Goal: Task Accomplishment & Management: Use online tool/utility

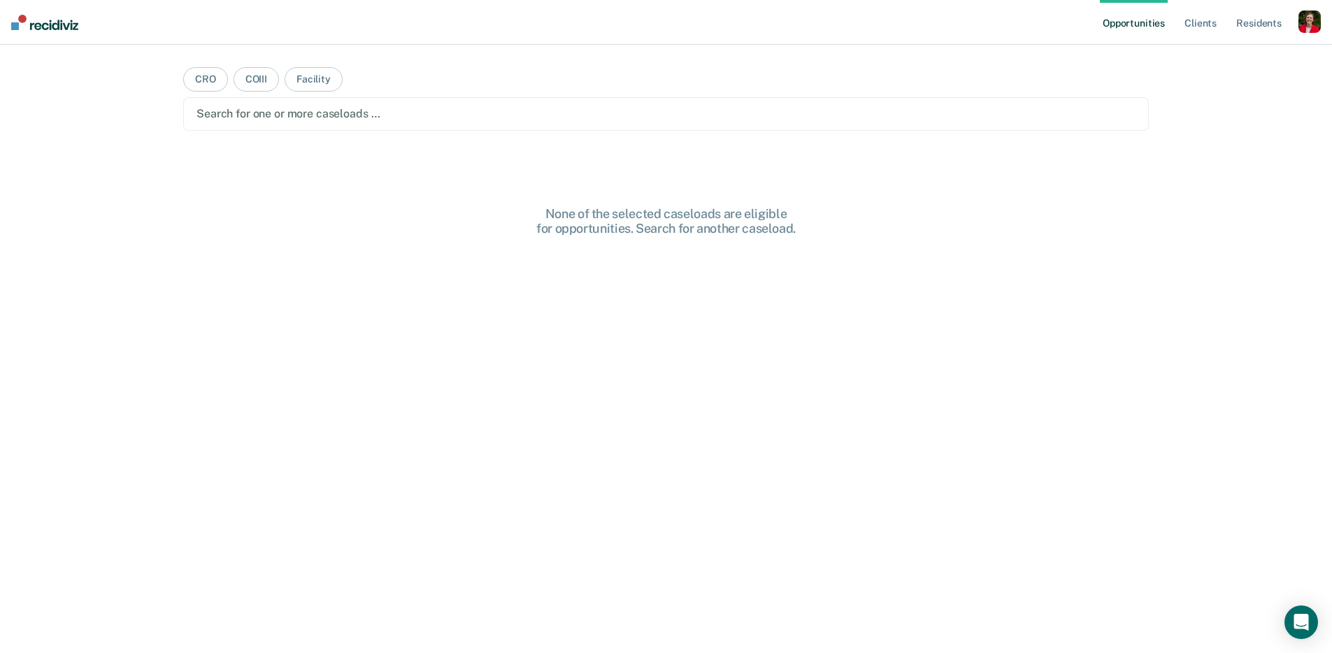
click at [1307, 25] on div "button" at bounding box center [1310, 21] width 22 height 22
click at [1207, 60] on link "Profile" at bounding box center [1253, 57] width 113 height 12
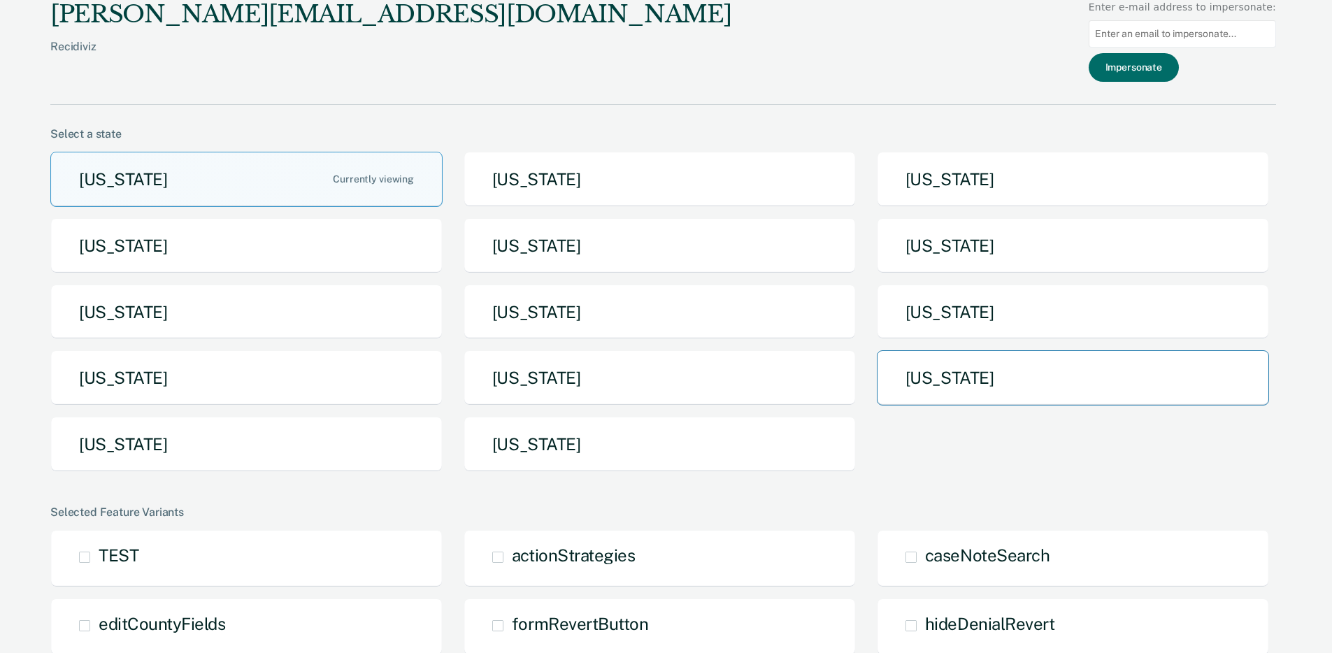
click at [946, 373] on button "[US_STATE]" at bounding box center [1073, 377] width 392 height 55
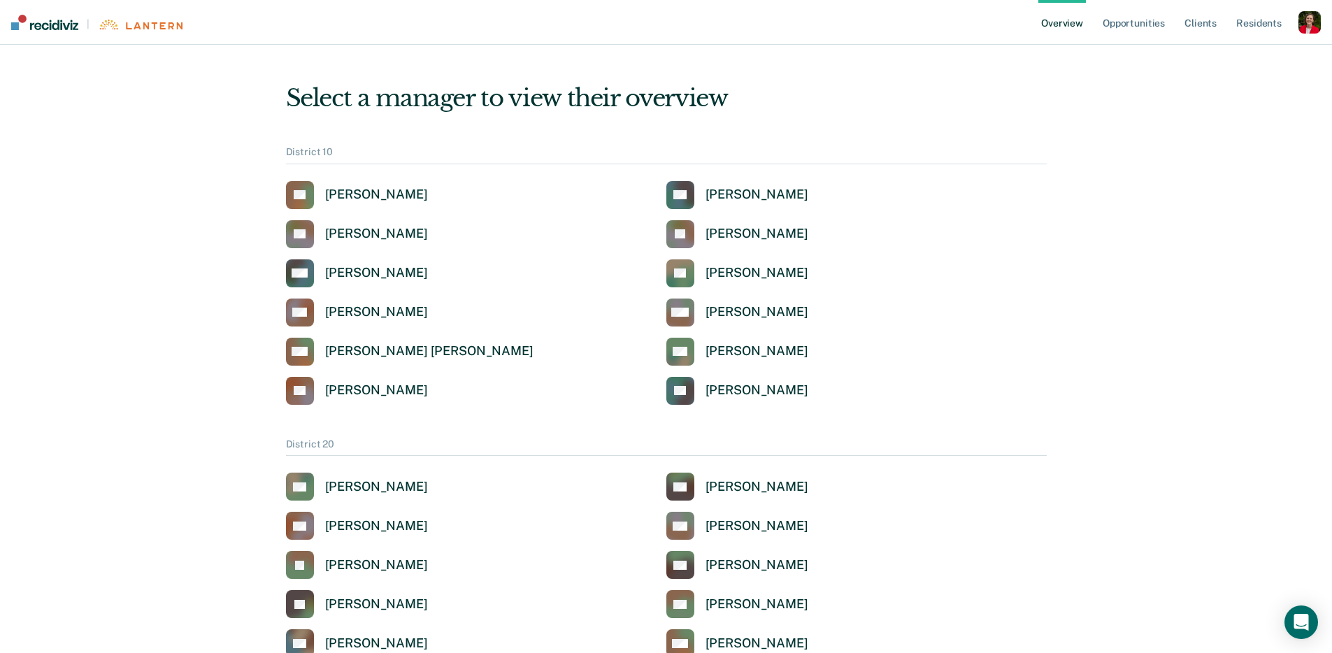
click at [1169, 17] on ul "Overview Opportunities Client s Resident s" at bounding box center [1169, 22] width 260 height 45
click at [1147, 22] on link "Opportunities" at bounding box center [1134, 22] width 68 height 45
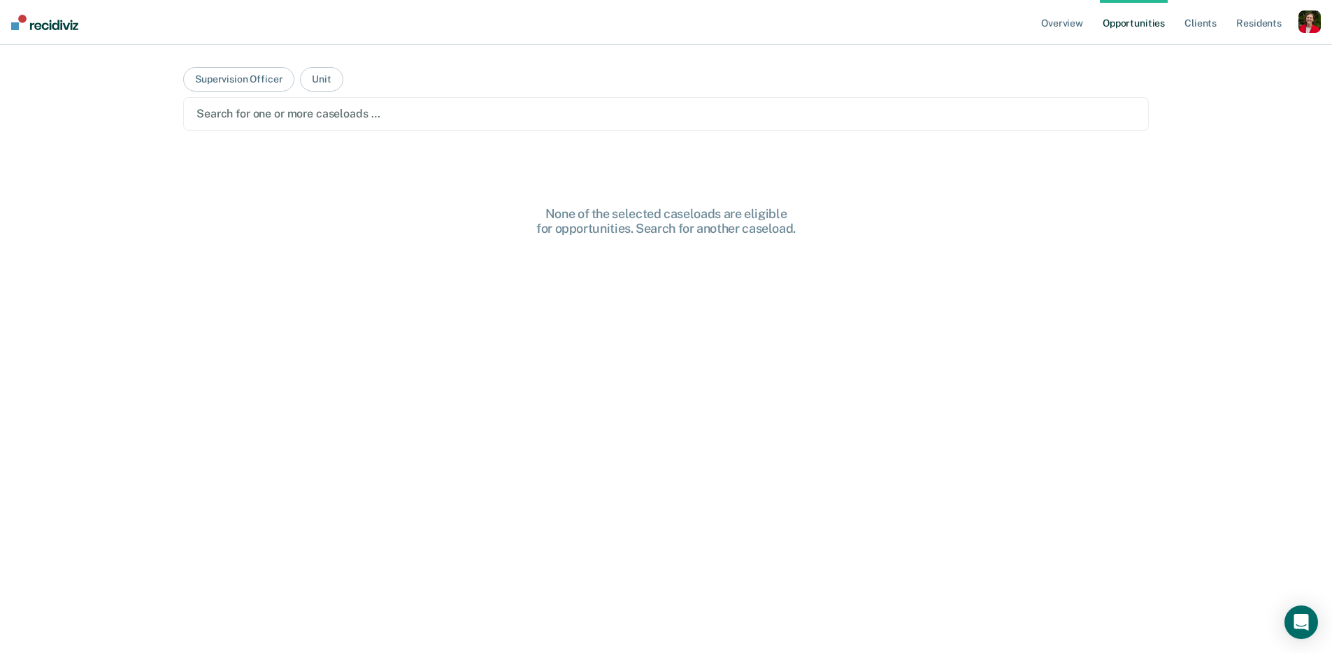
click at [341, 120] on div at bounding box center [666, 114] width 939 height 16
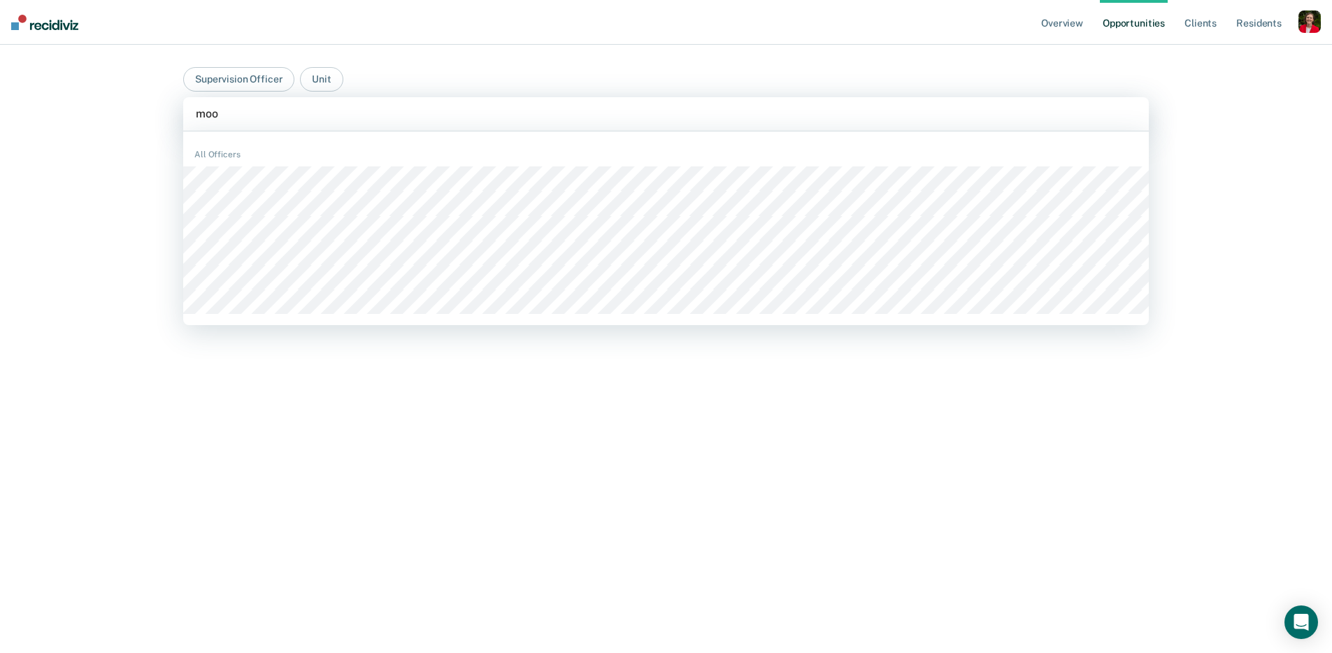
type input "moor"
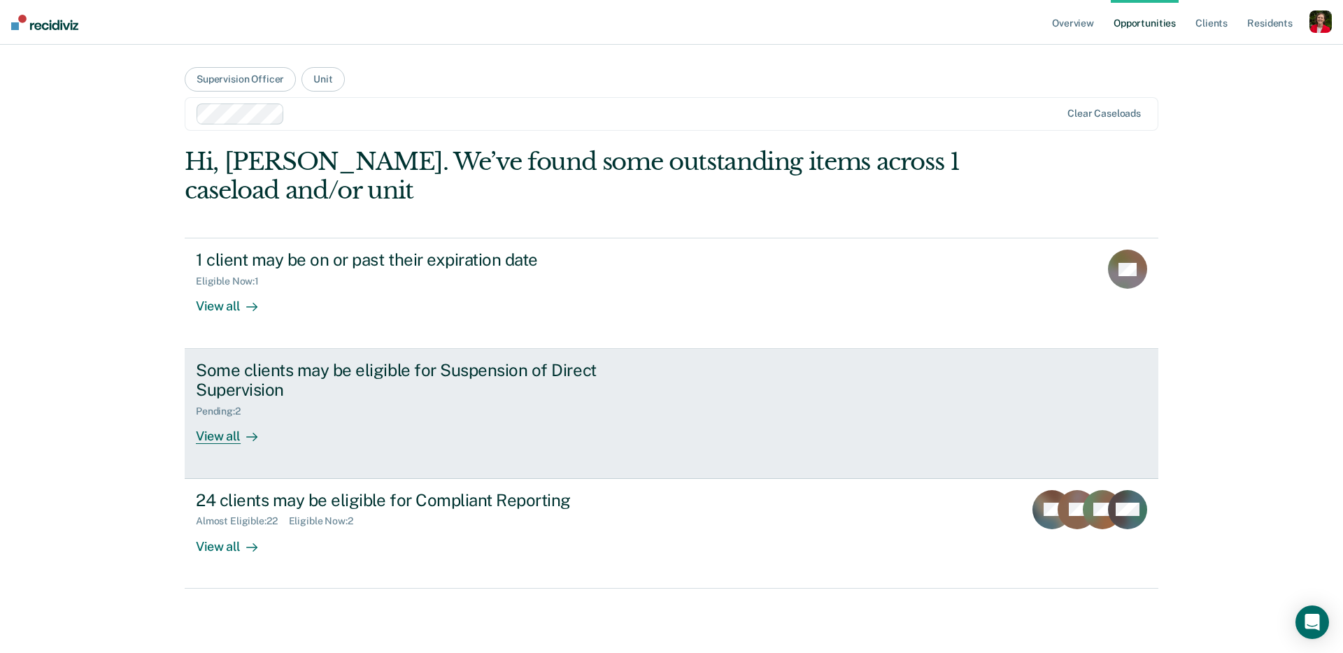
click at [314, 422] on div "Some clients may be eligible for Suspension of Direct Supervision Pending : 2 V…" at bounding box center [458, 402] width 525 height 85
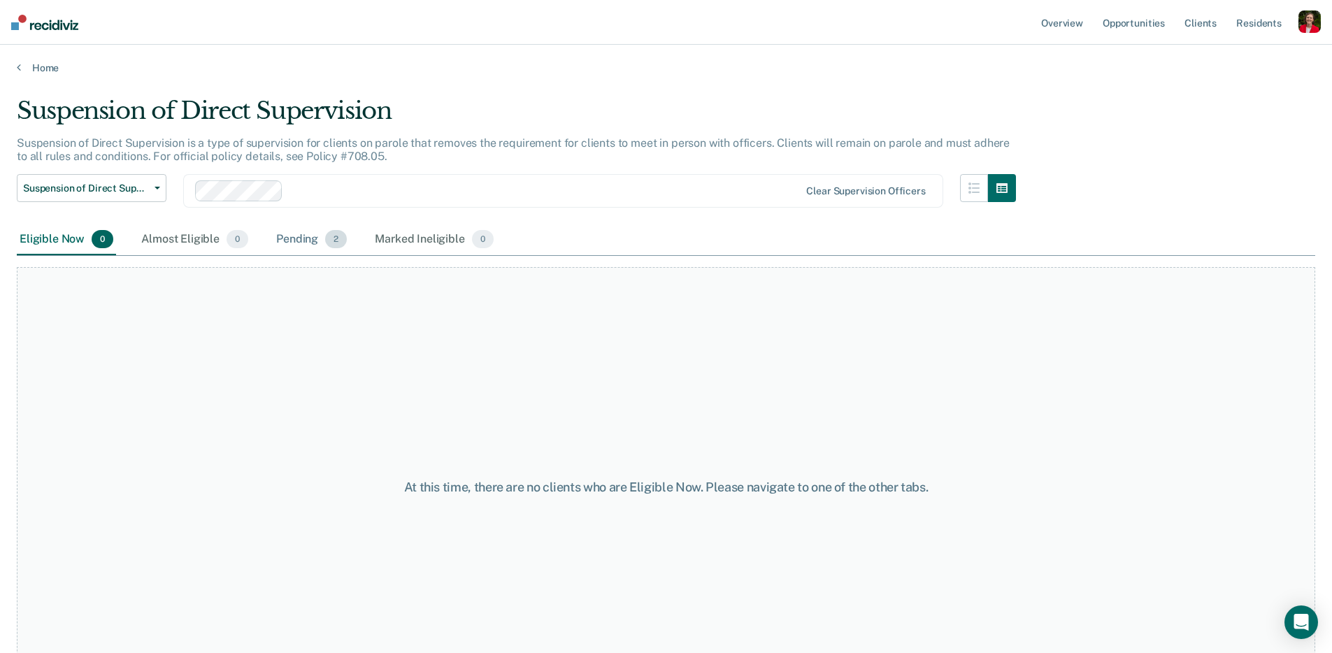
click at [292, 243] on div "Pending 2" at bounding box center [311, 240] width 76 height 31
